Goal: Task Accomplishment & Management: Manage account settings

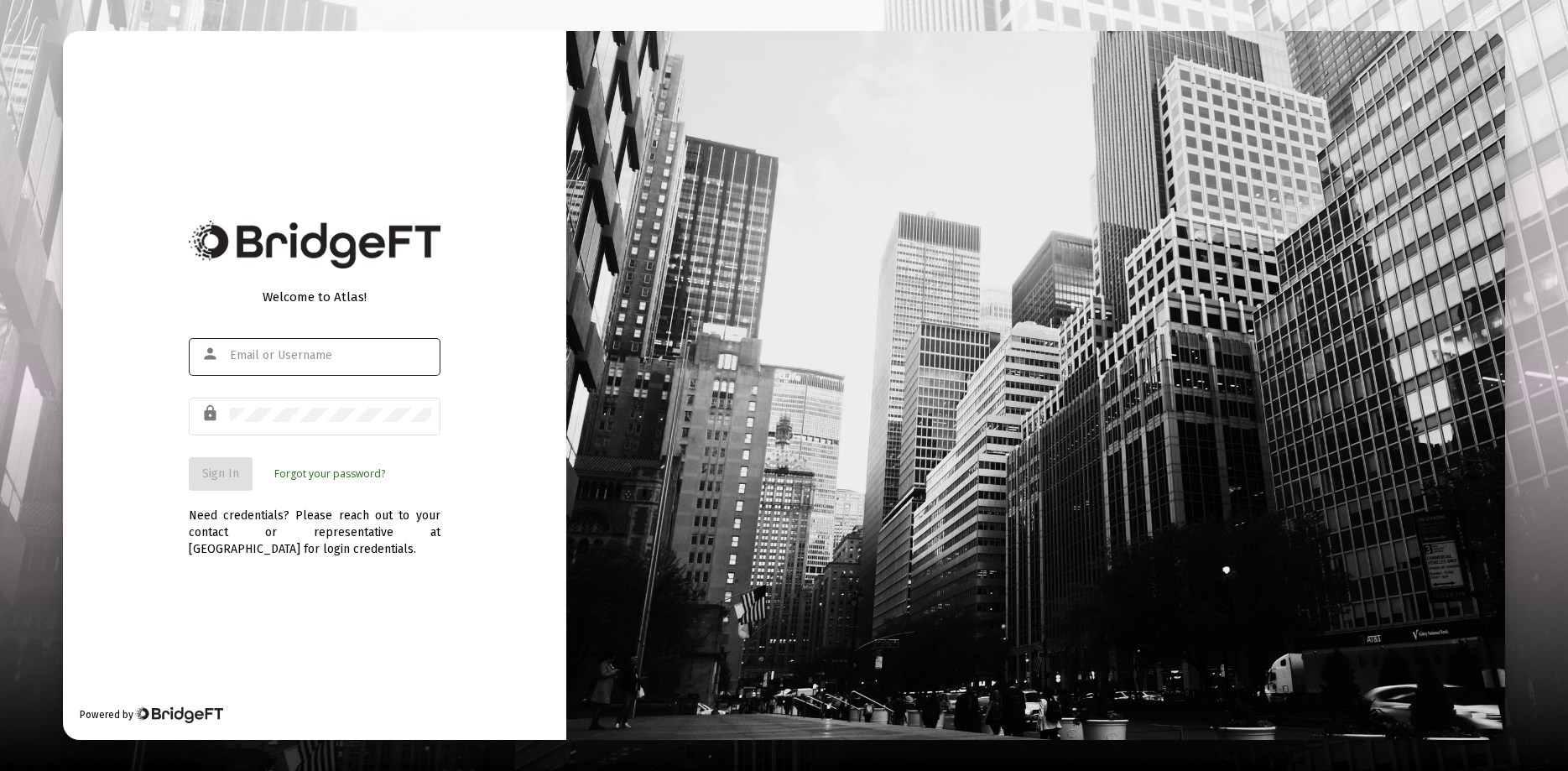
click at [250, 363] on div at bounding box center [330, 355] width 201 height 41
type input "kcolling@blueyeq.com"
click at [217, 475] on span "Sign In" at bounding box center [220, 473] width 37 height 14
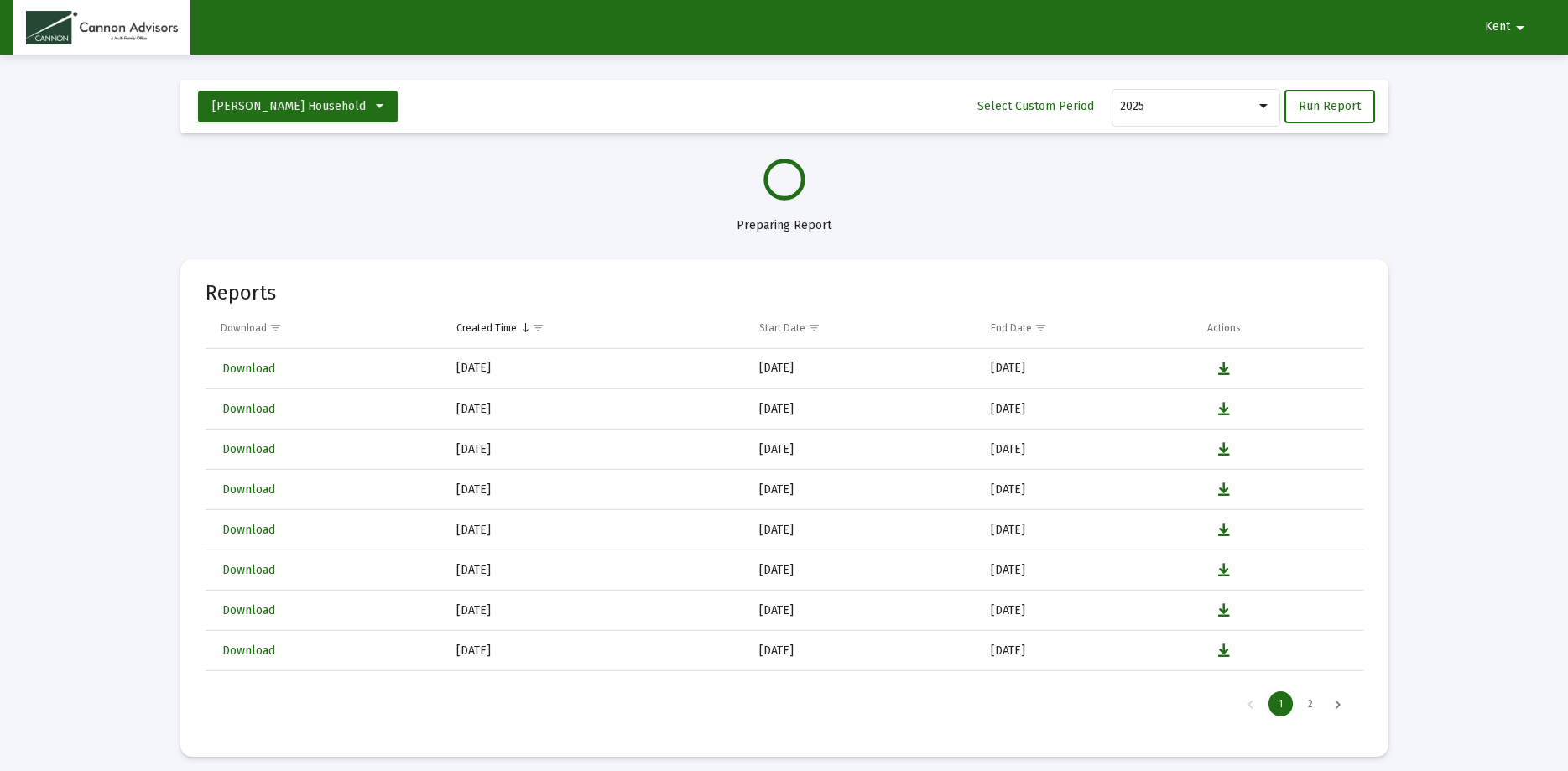
select select "View all"
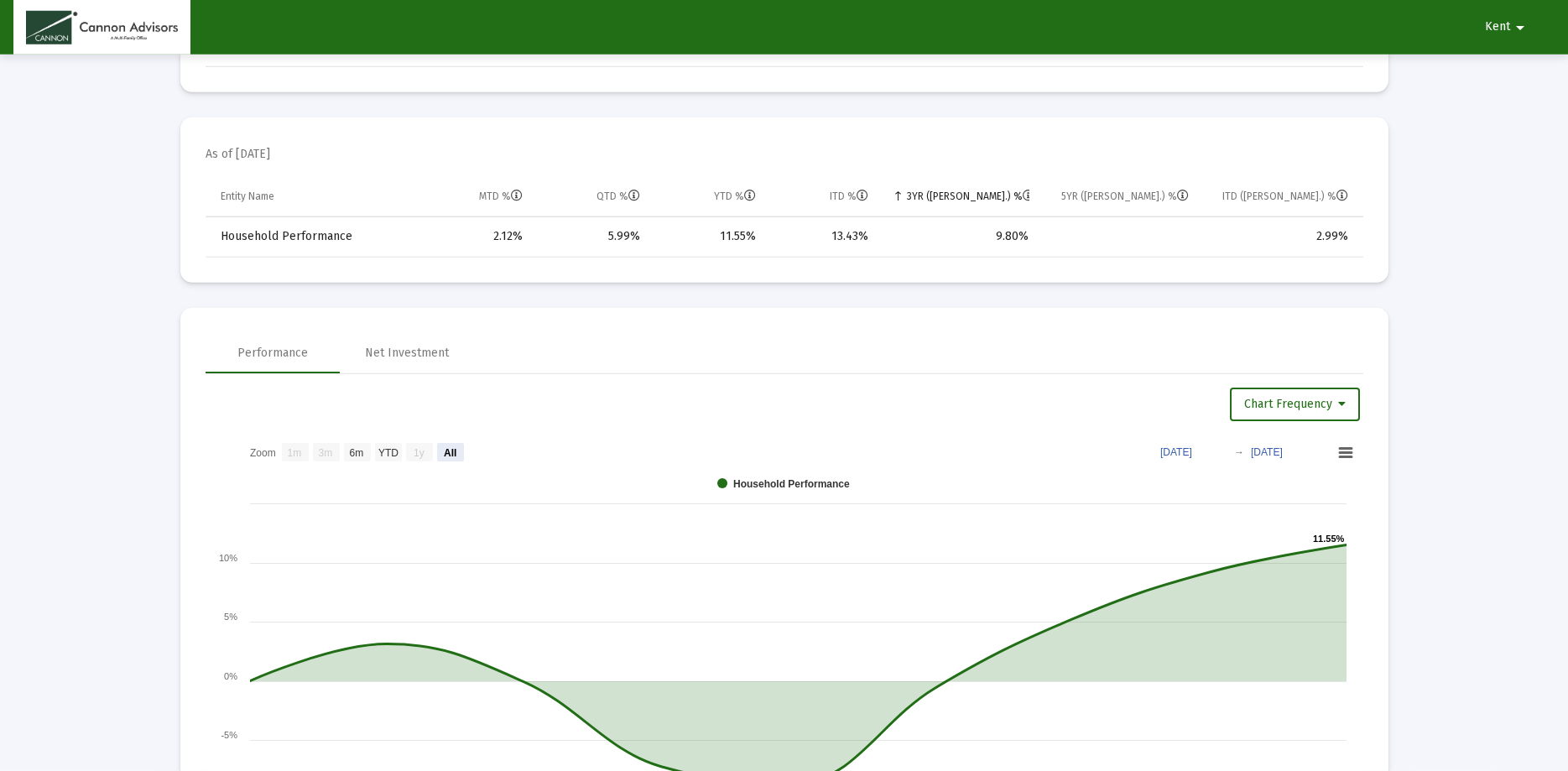
scroll to position [770, 0]
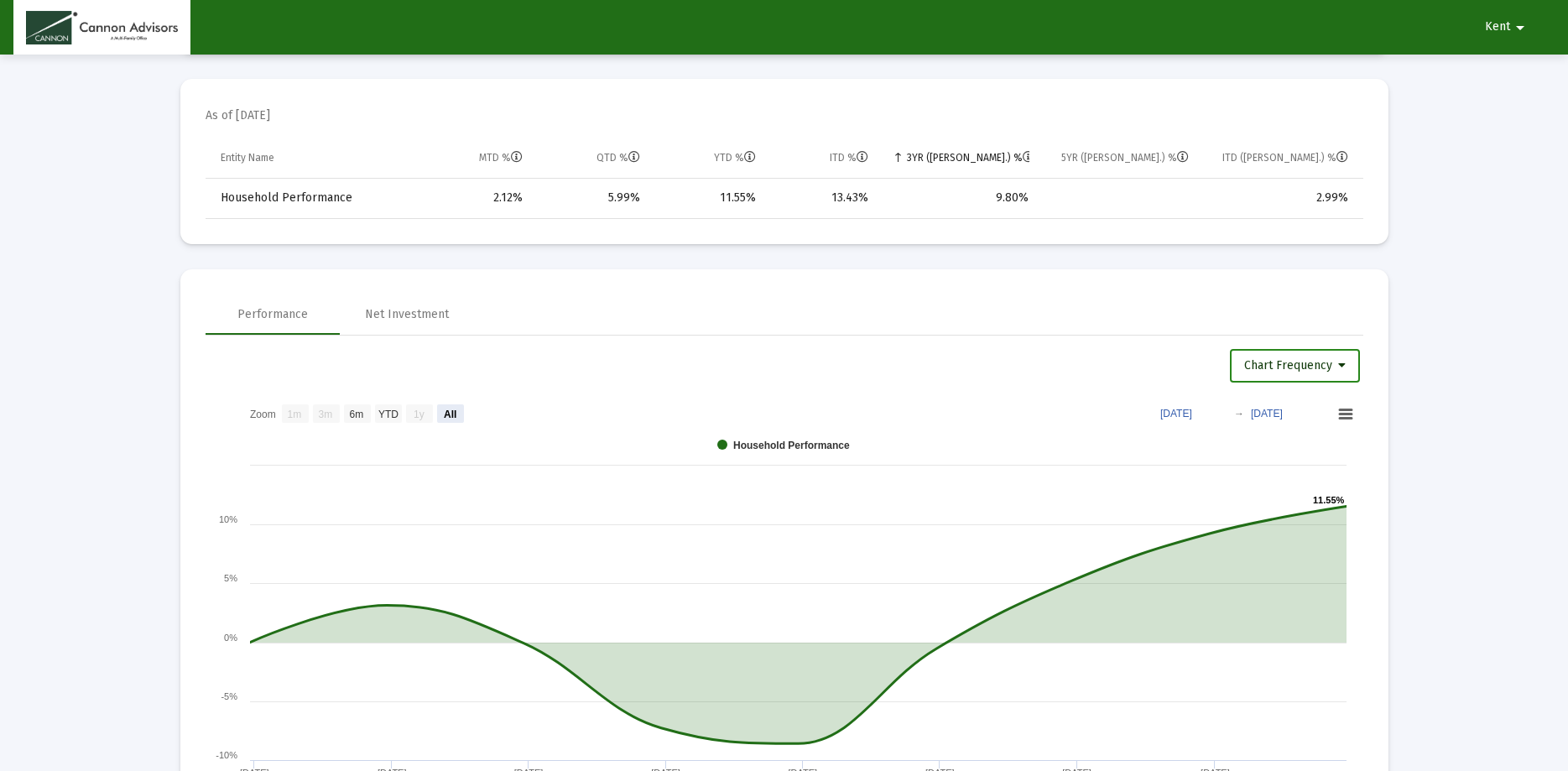
click at [1343, 363] on icon at bounding box center [1341, 366] width 8 height 11
click at [1294, 485] on button "Daily Frequency" at bounding box center [1298, 490] width 142 height 40
select select "View all"
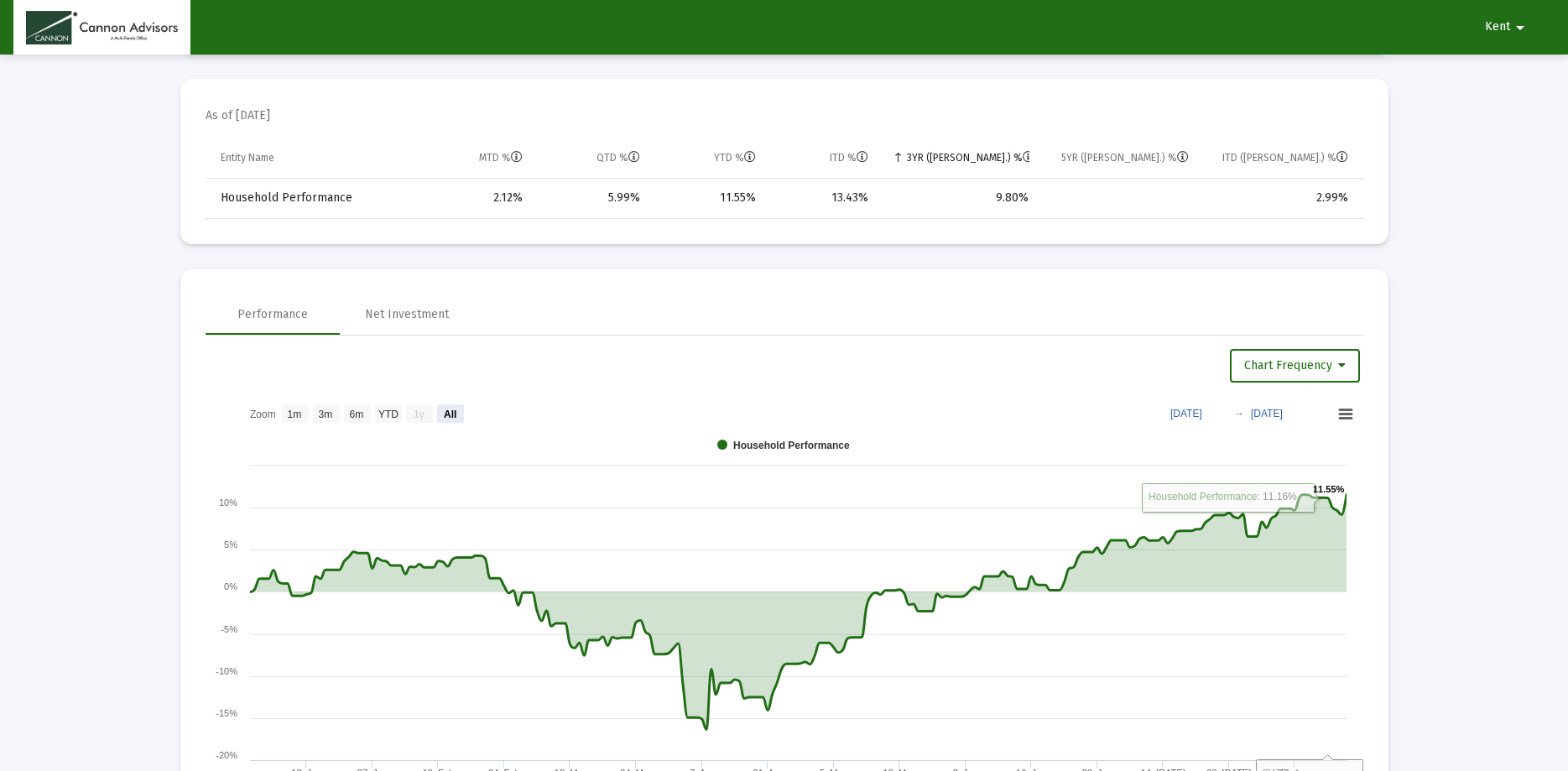
click at [1281, 413] on text "Aug 22, 2025" at bounding box center [1266, 414] width 32 height 11
click at [1191, 411] on text "Jan 1, 2025" at bounding box center [1186, 414] width 32 height 11
click at [1229, 412] on input "2025-01-01" at bounding box center [1189, 413] width 78 height 17
type input "2025-08-01"
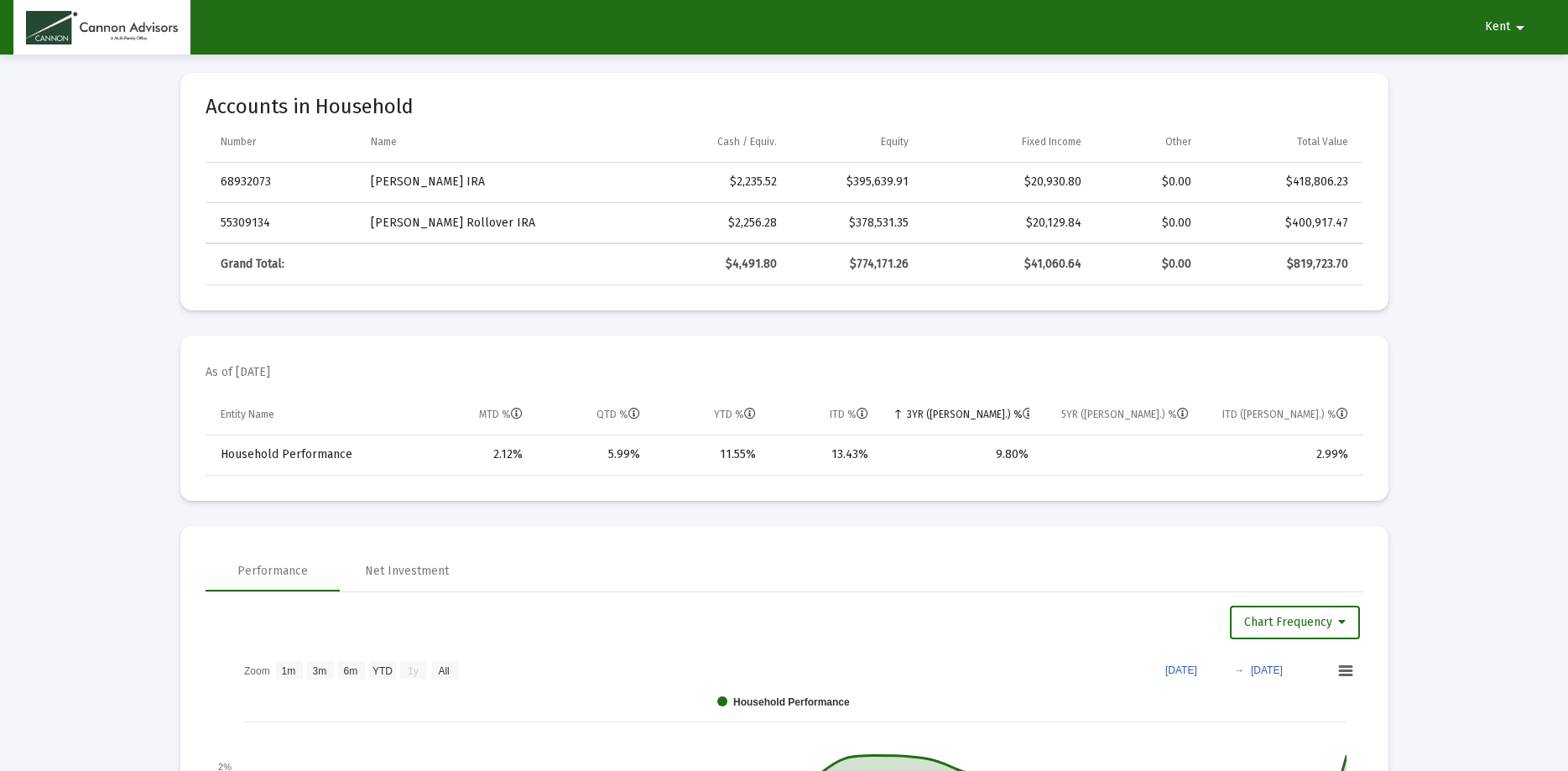
scroll to position [0, 0]
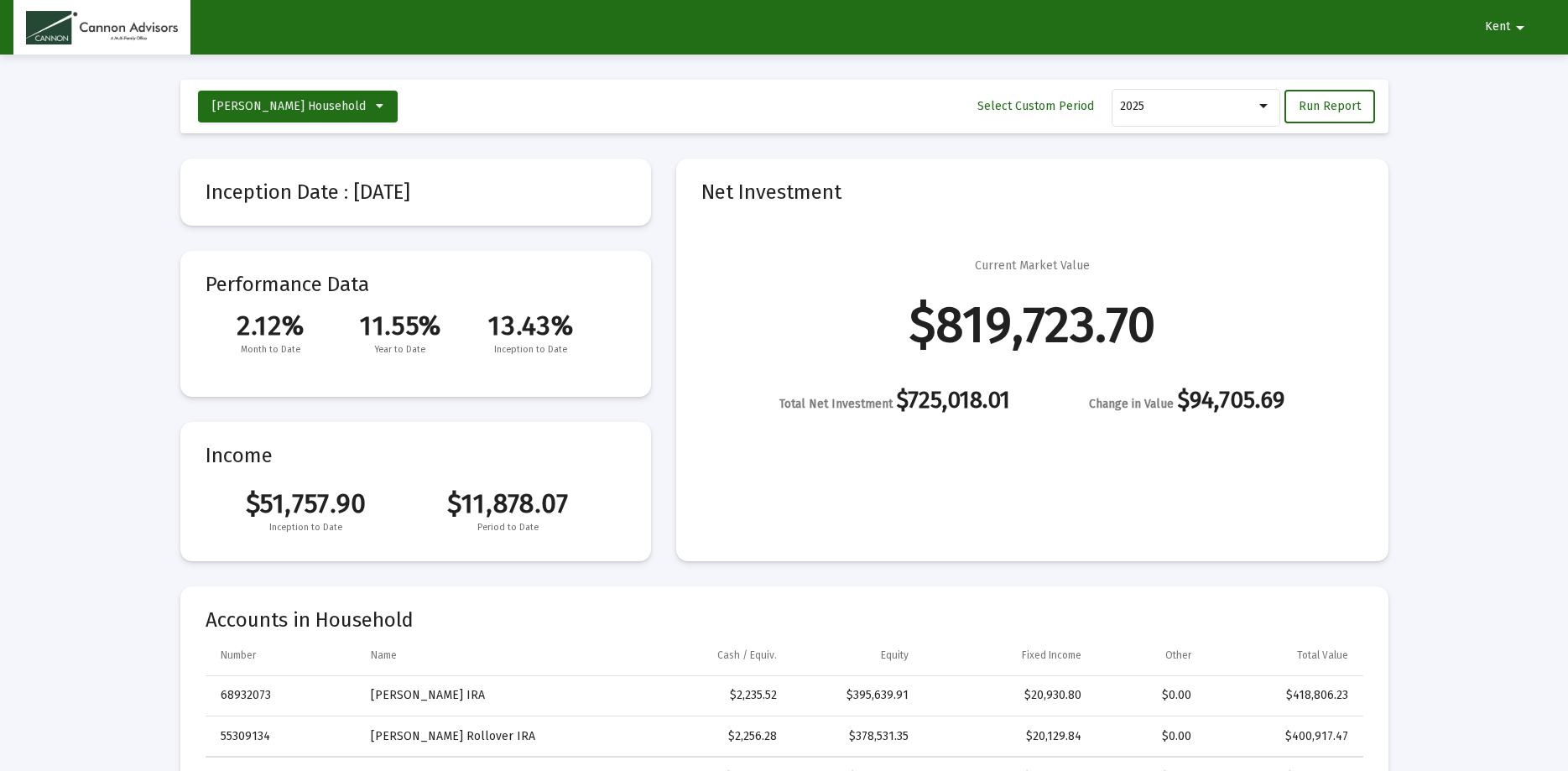
click at [1514, 32] on mat-icon "arrow_drop_down" at bounding box center [1519, 28] width 20 height 34
click at [1515, 74] on button "Logout" at bounding box center [1513, 71] width 94 height 40
